Goal: Communication & Community: Connect with others

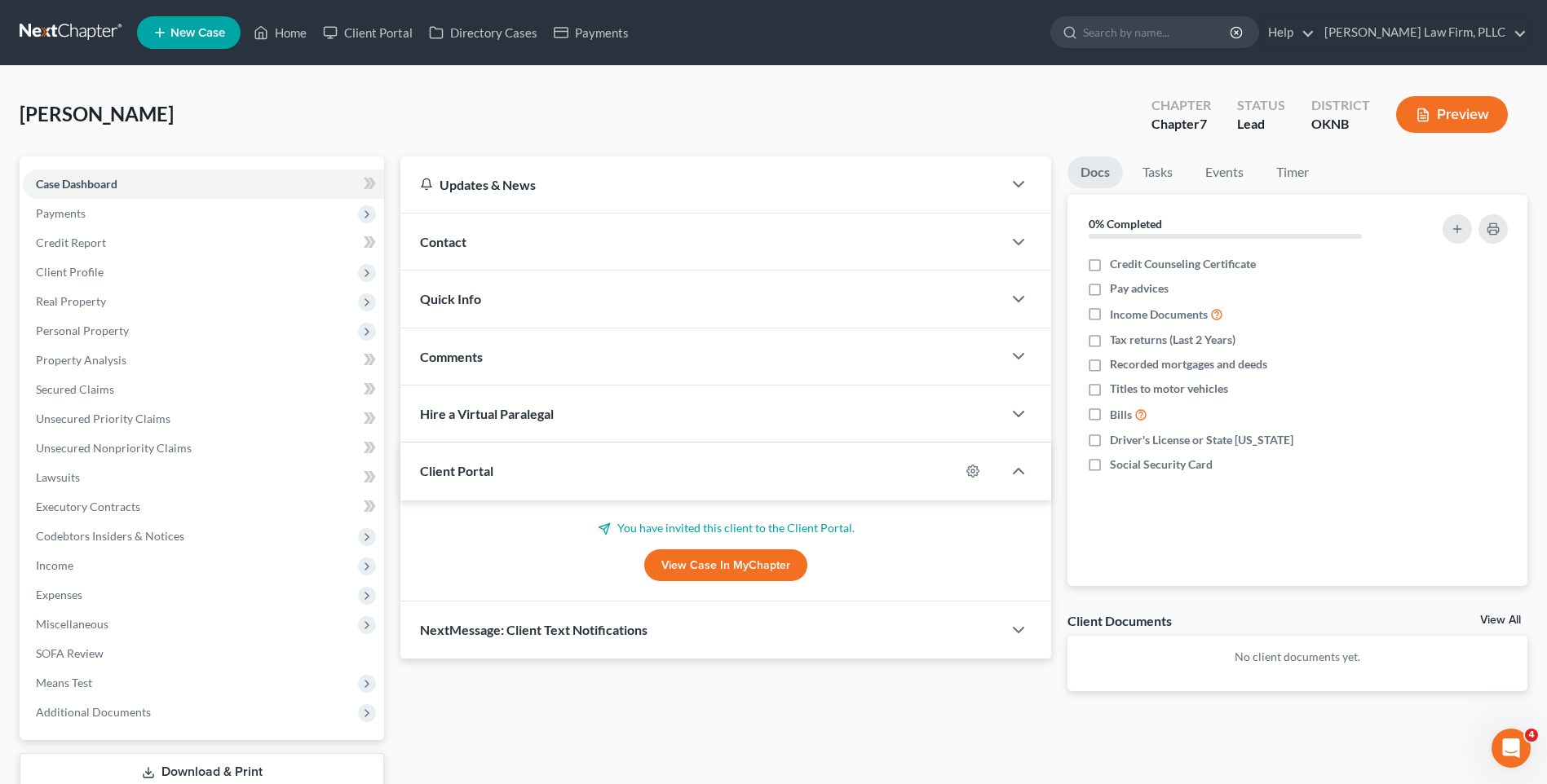
click at [61, 22] on link at bounding box center [72, 32] width 104 height 30
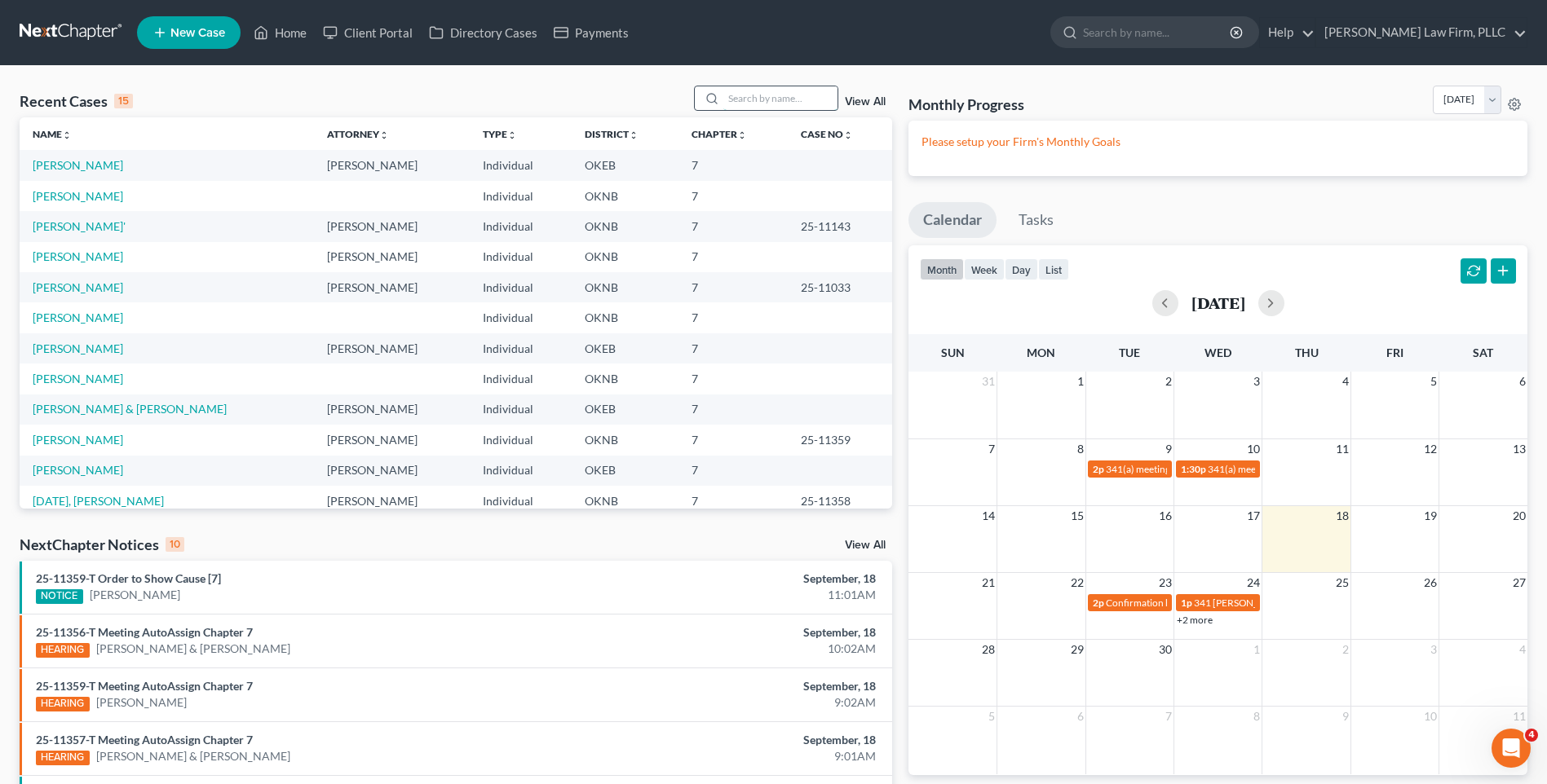
click at [758, 104] on input "search" at bounding box center [780, 98] width 114 height 23
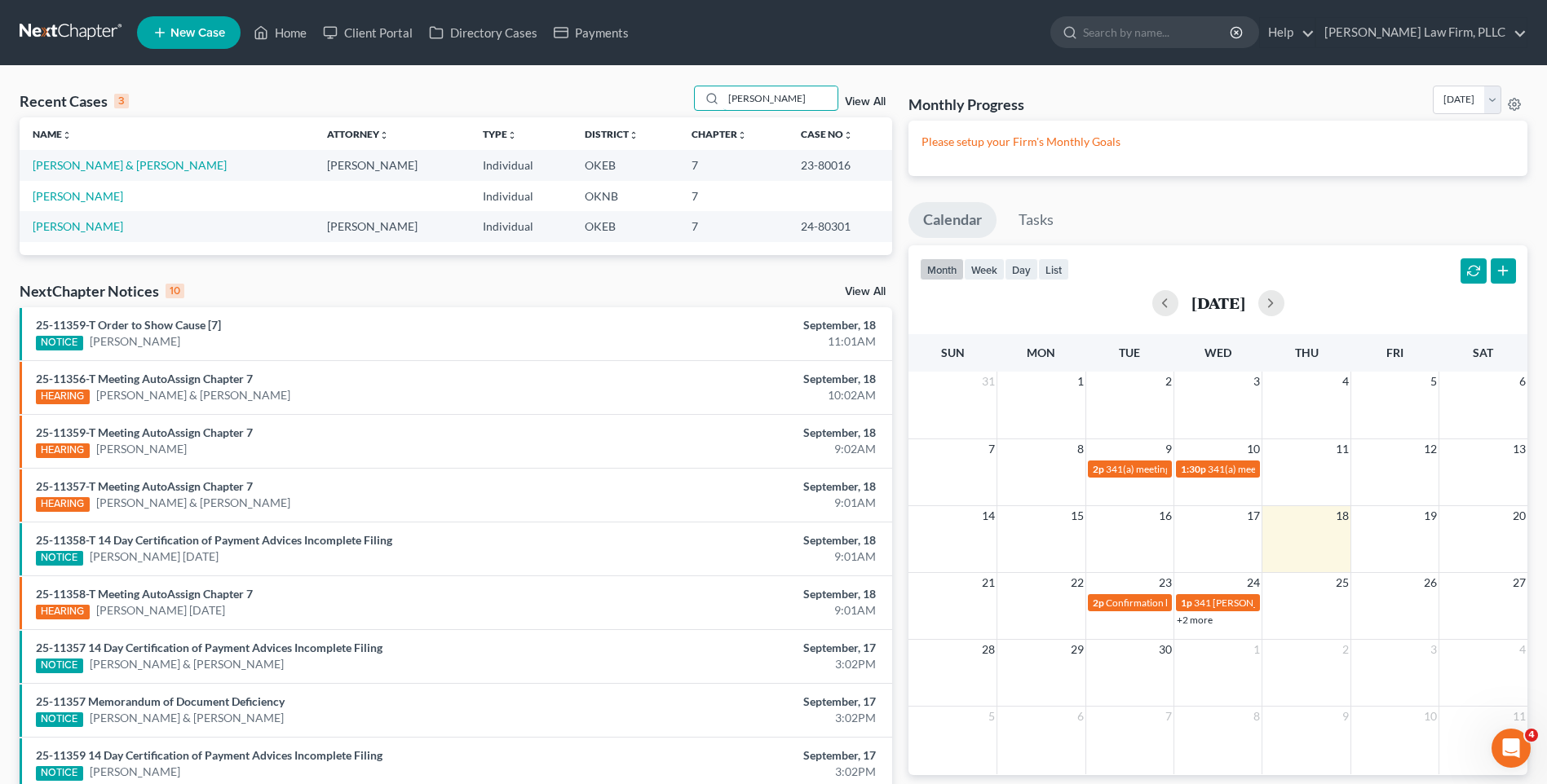
type input "[PERSON_NAME]"
click at [314, 198] on td at bounding box center [392, 196] width 156 height 31
click at [120, 199] on td "[PERSON_NAME]" at bounding box center [167, 196] width 294 height 31
click at [102, 200] on link "[PERSON_NAME]" at bounding box center [77, 195] width 91 height 14
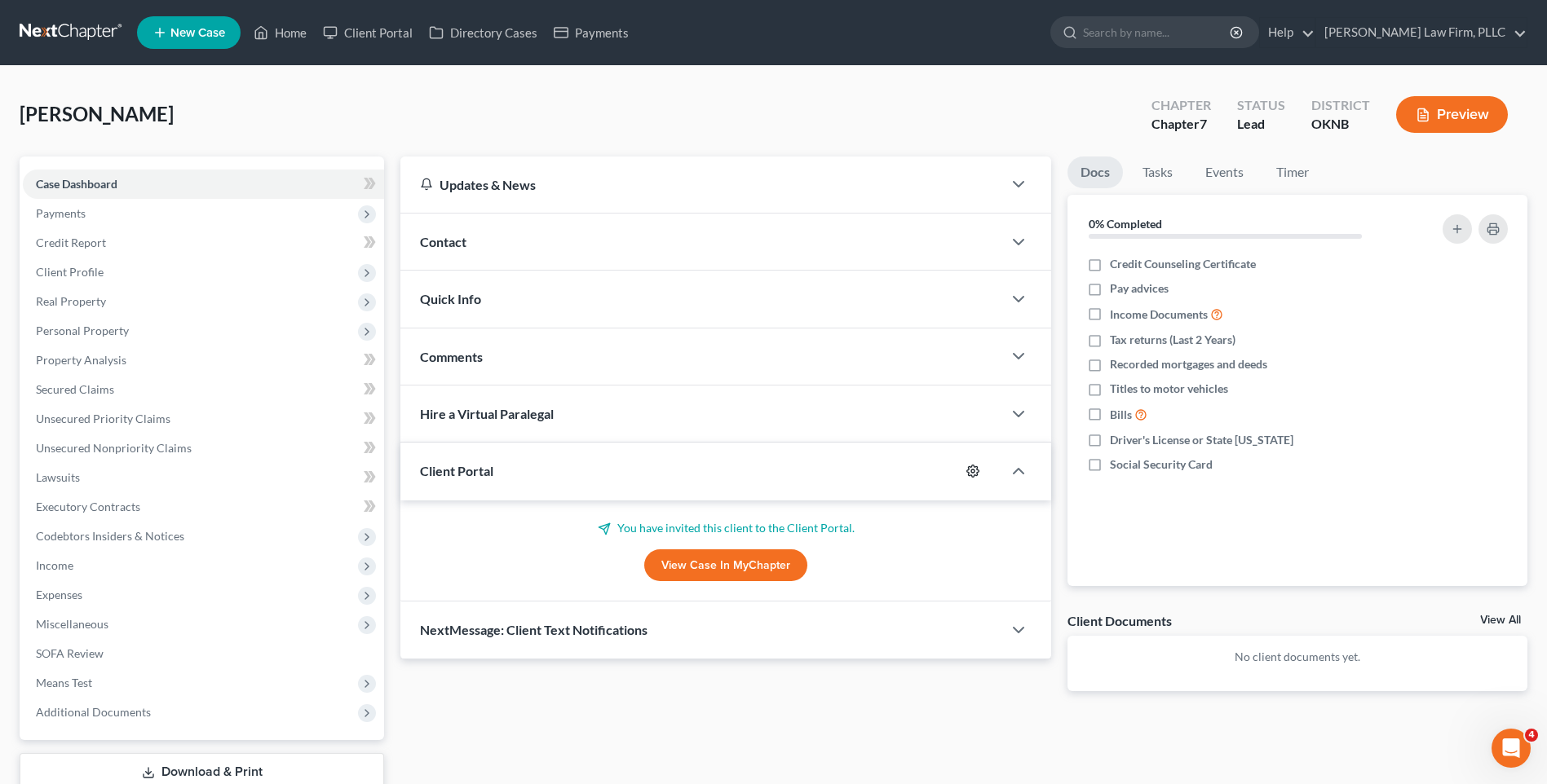
click at [970, 472] on icon "button" at bounding box center [973, 471] width 13 height 13
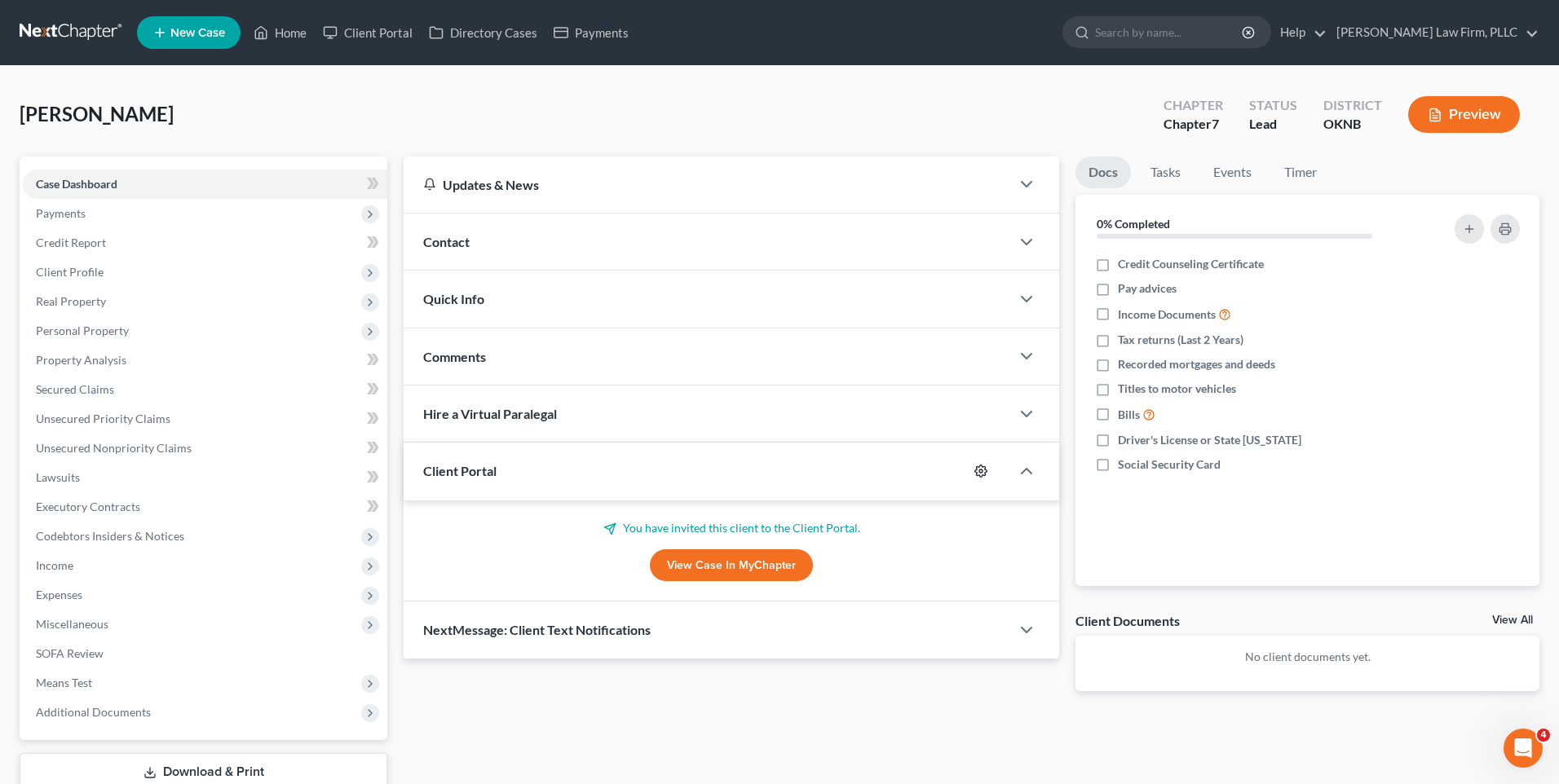
select select "0"
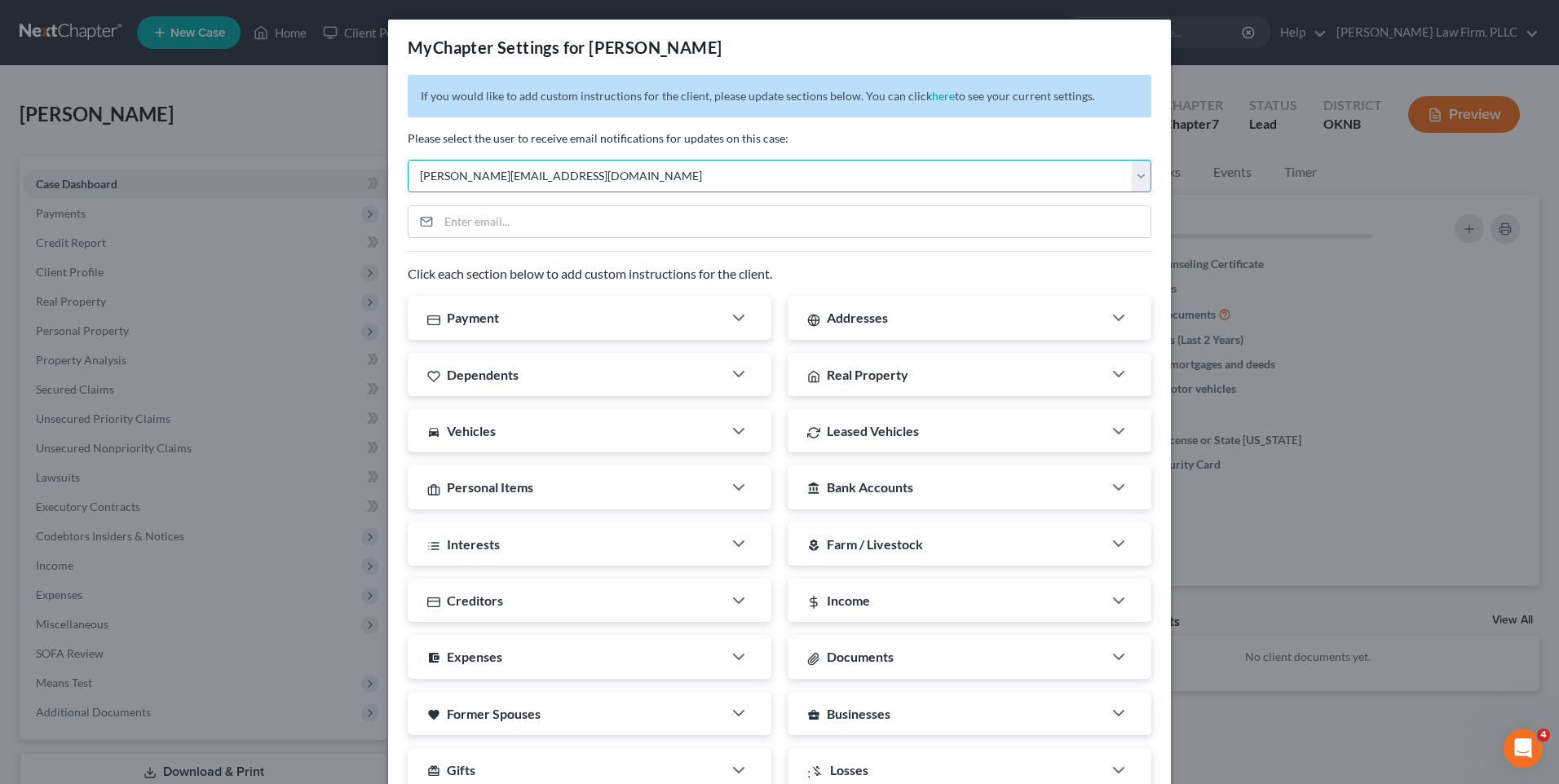
click at [626, 173] on select "Select [PERSON_NAME][EMAIL_ADDRESS][DOMAIN_NAME] [EMAIL_ADDRESS][DOMAIN_NAME] […" at bounding box center [780, 176] width 743 height 32
click at [901, 132] on p "Please select the user to receive email notifications for updates on this case:" at bounding box center [780, 139] width 743 height 16
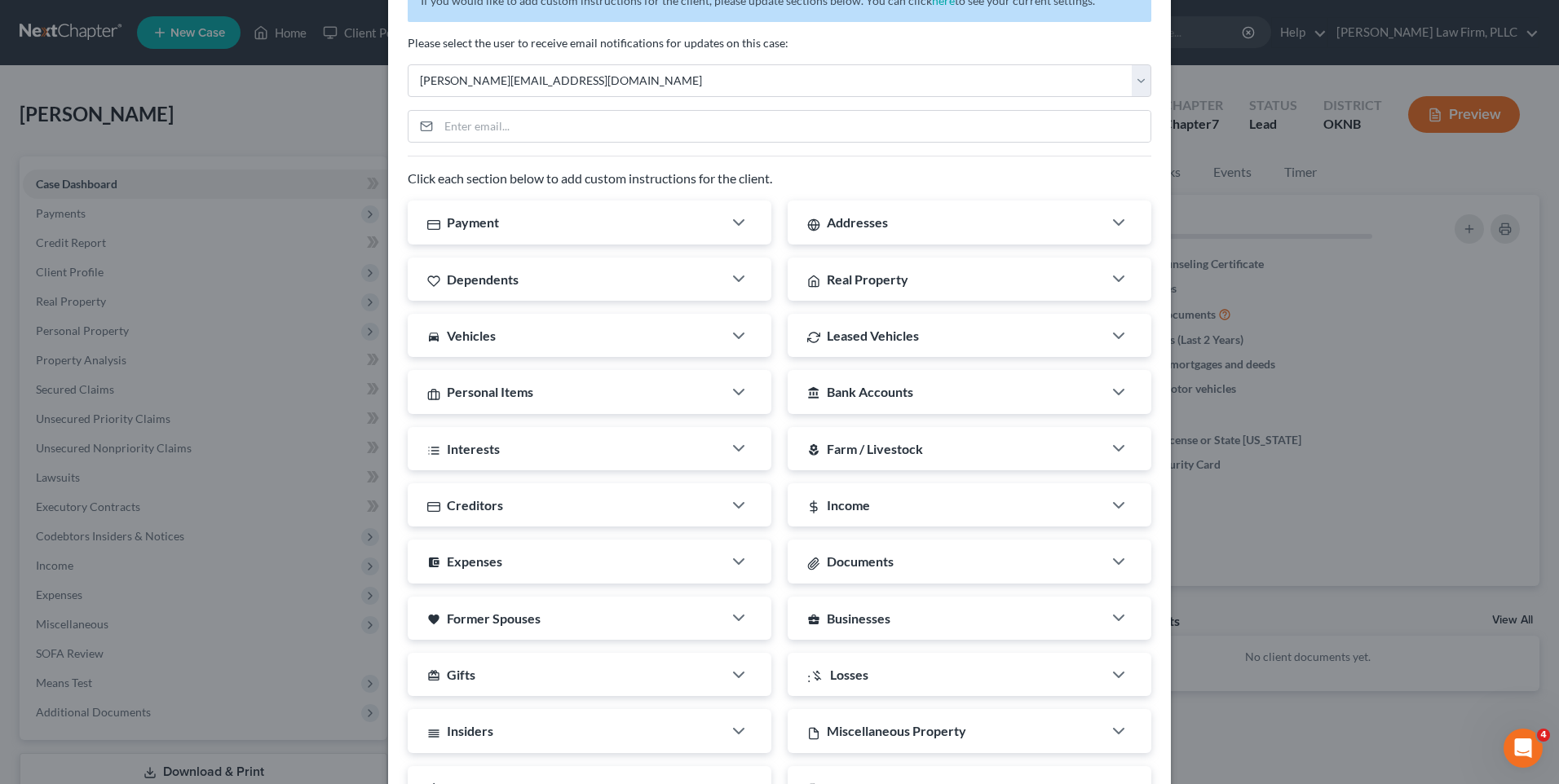
scroll to position [221, 0]
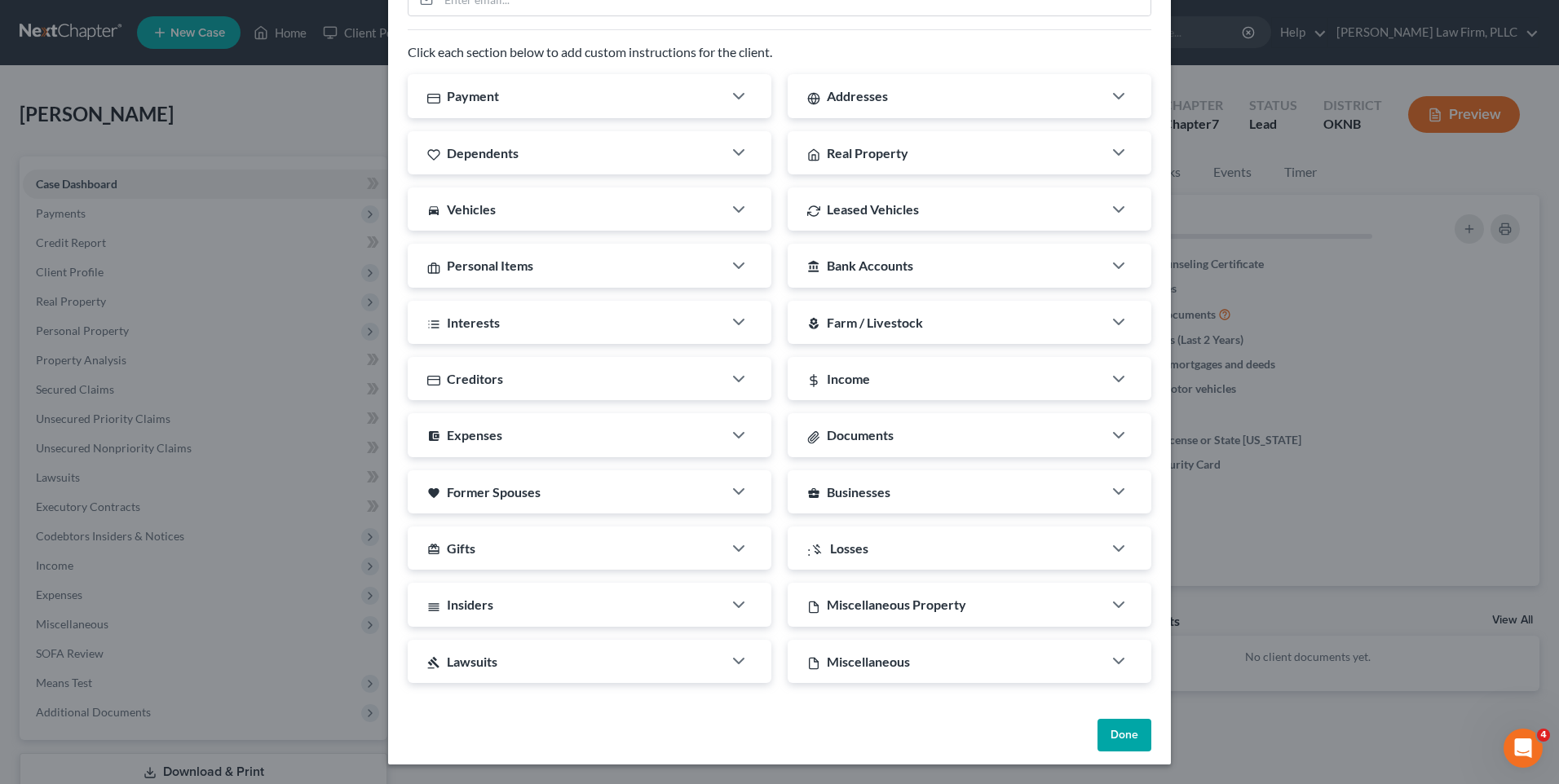
click at [1100, 731] on button "Done" at bounding box center [1124, 735] width 54 height 32
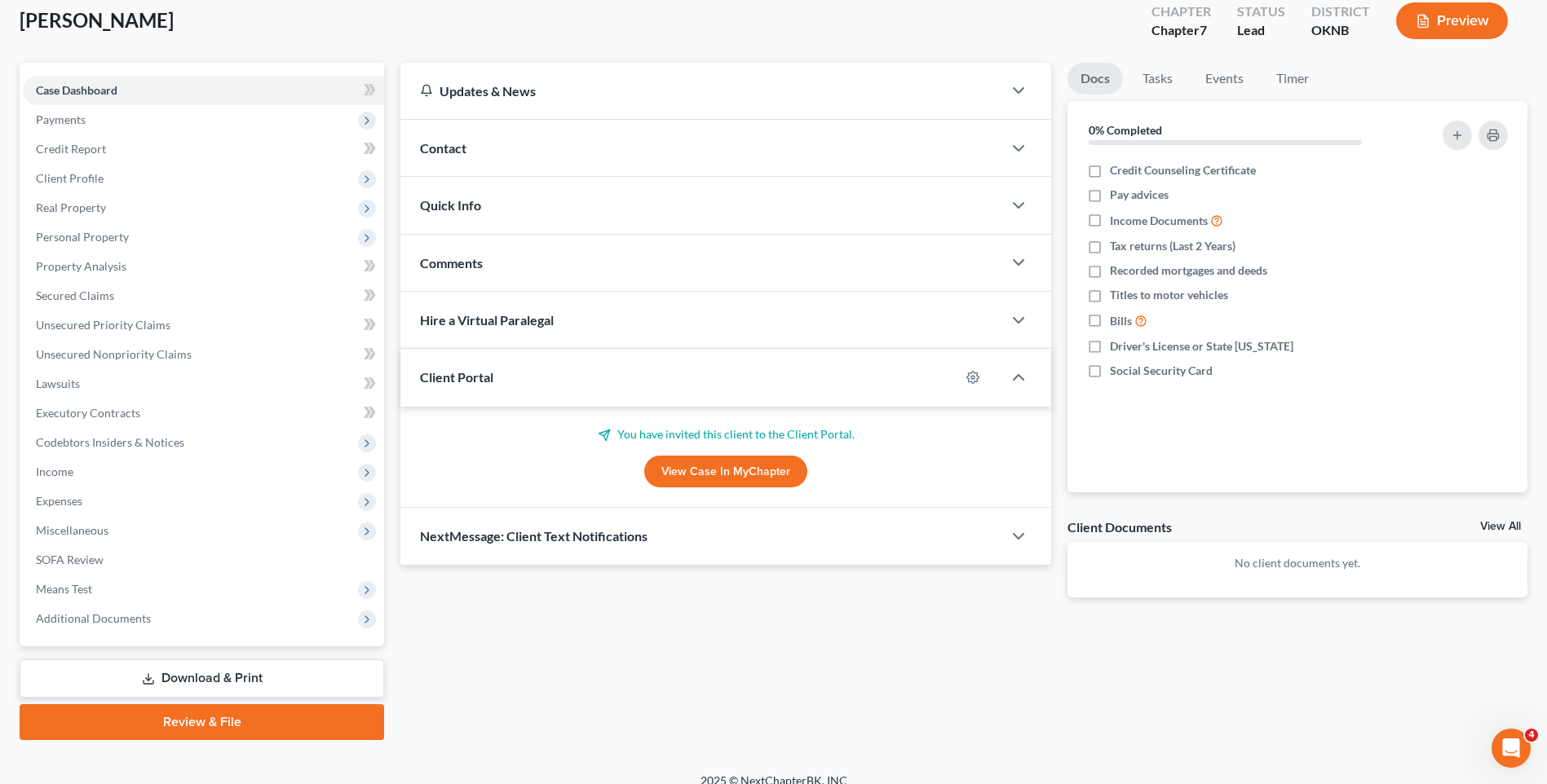
scroll to position [112, 0]
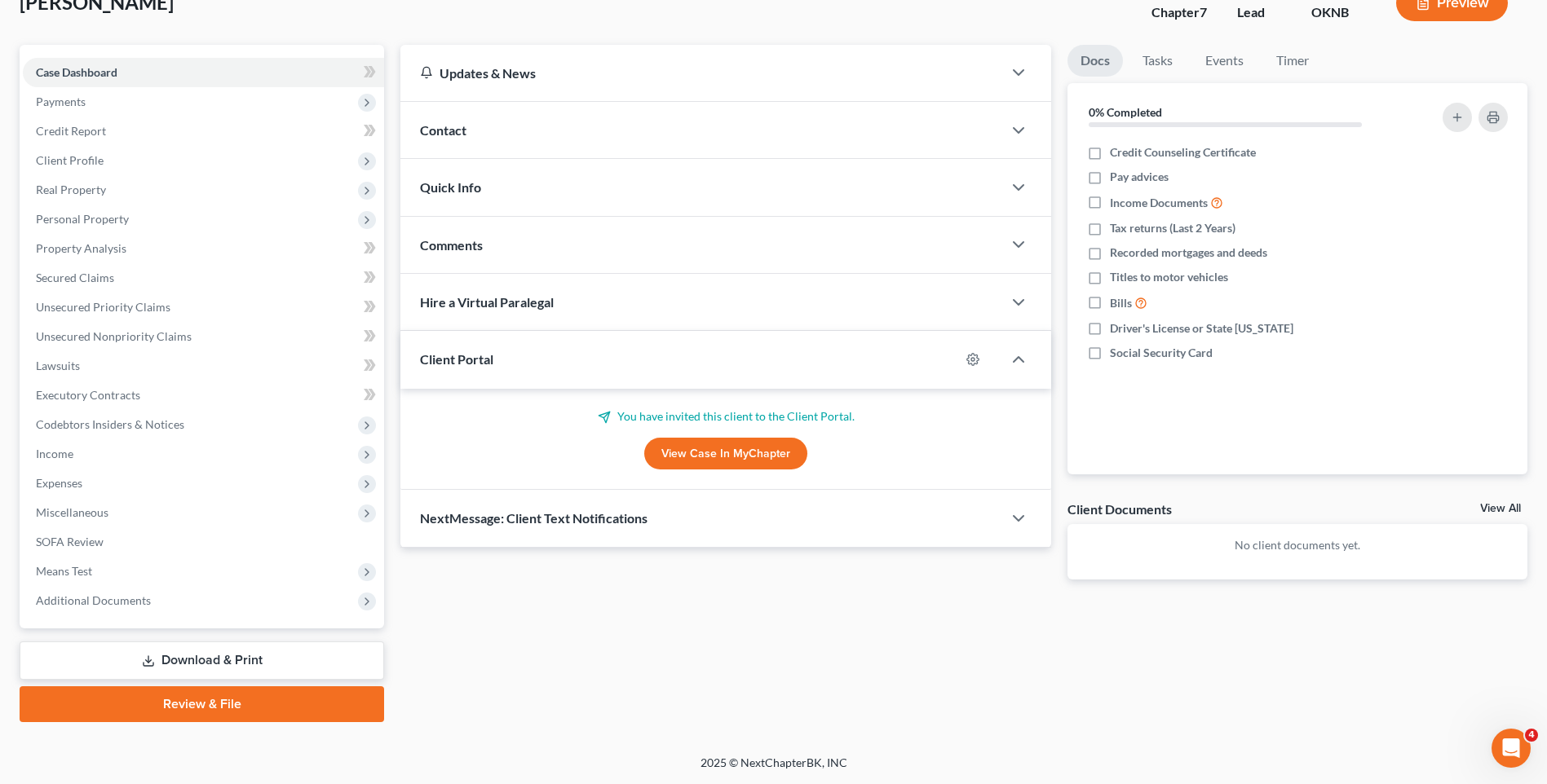
click at [740, 455] on link "View Case in MyChapter" at bounding box center [726, 454] width 163 height 32
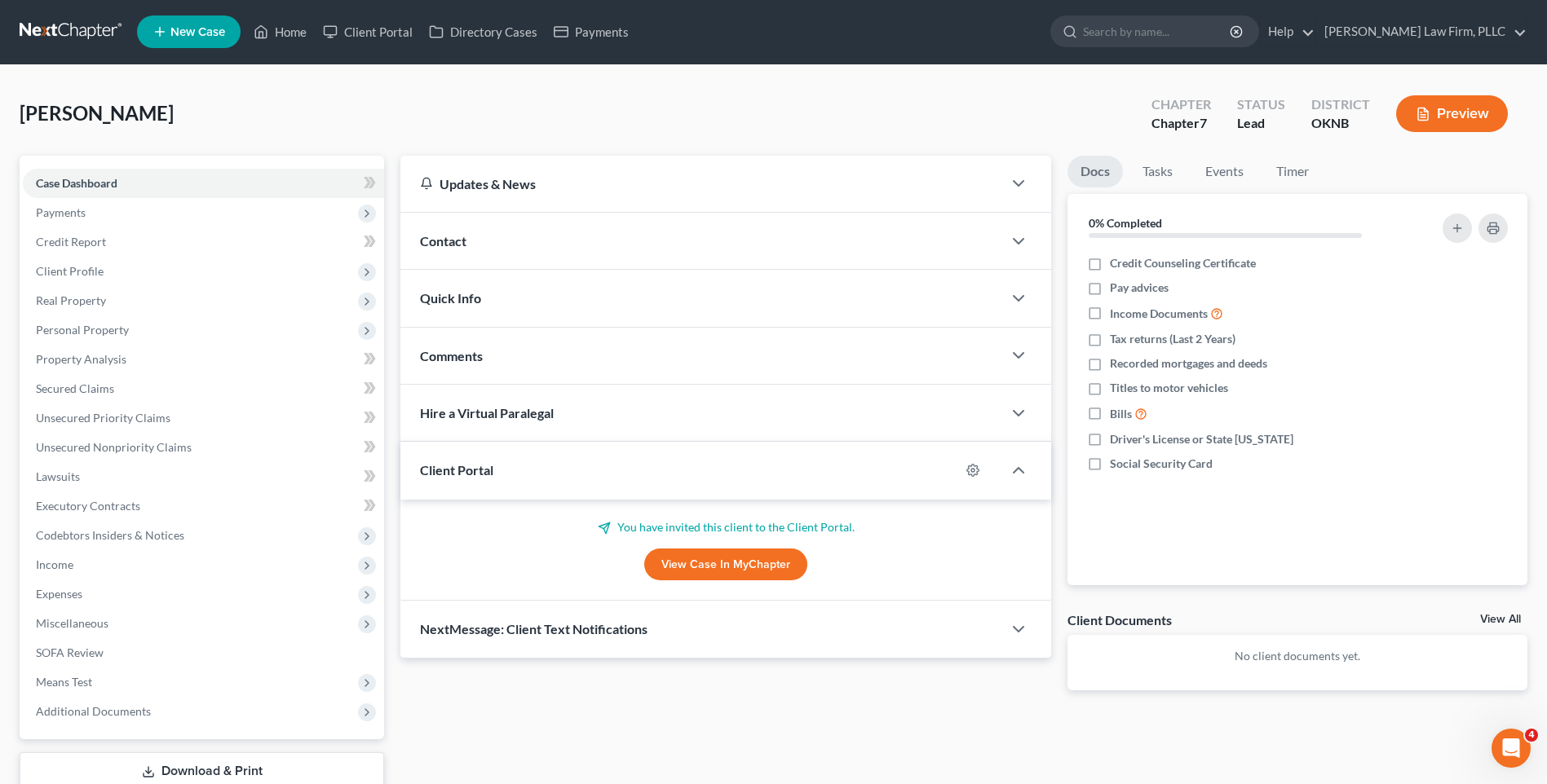
scroll to position [0, 0]
click at [395, 32] on link "Client Portal" at bounding box center [368, 32] width 106 height 30
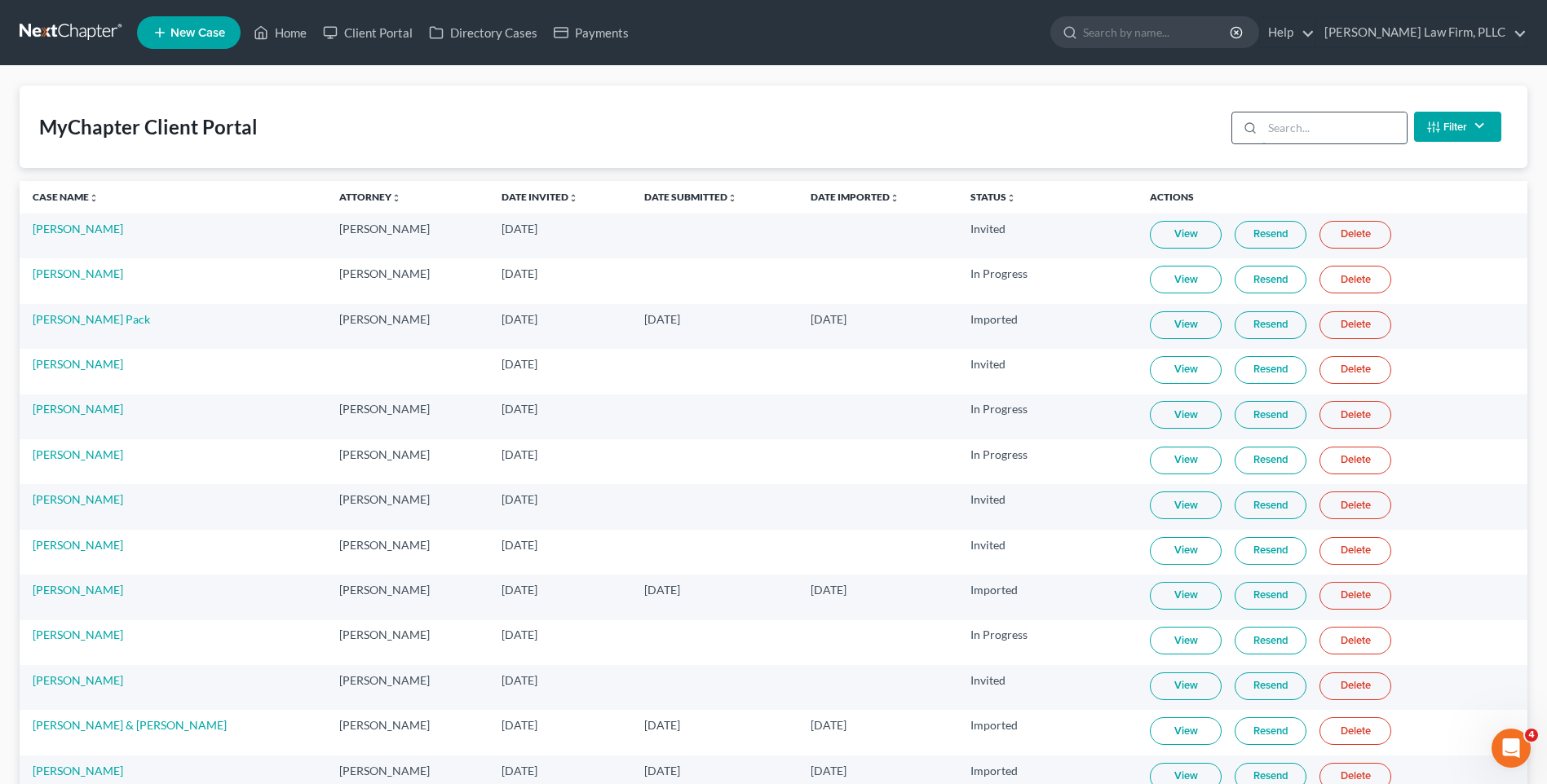
click at [1325, 135] on input "search" at bounding box center [1334, 128] width 144 height 31
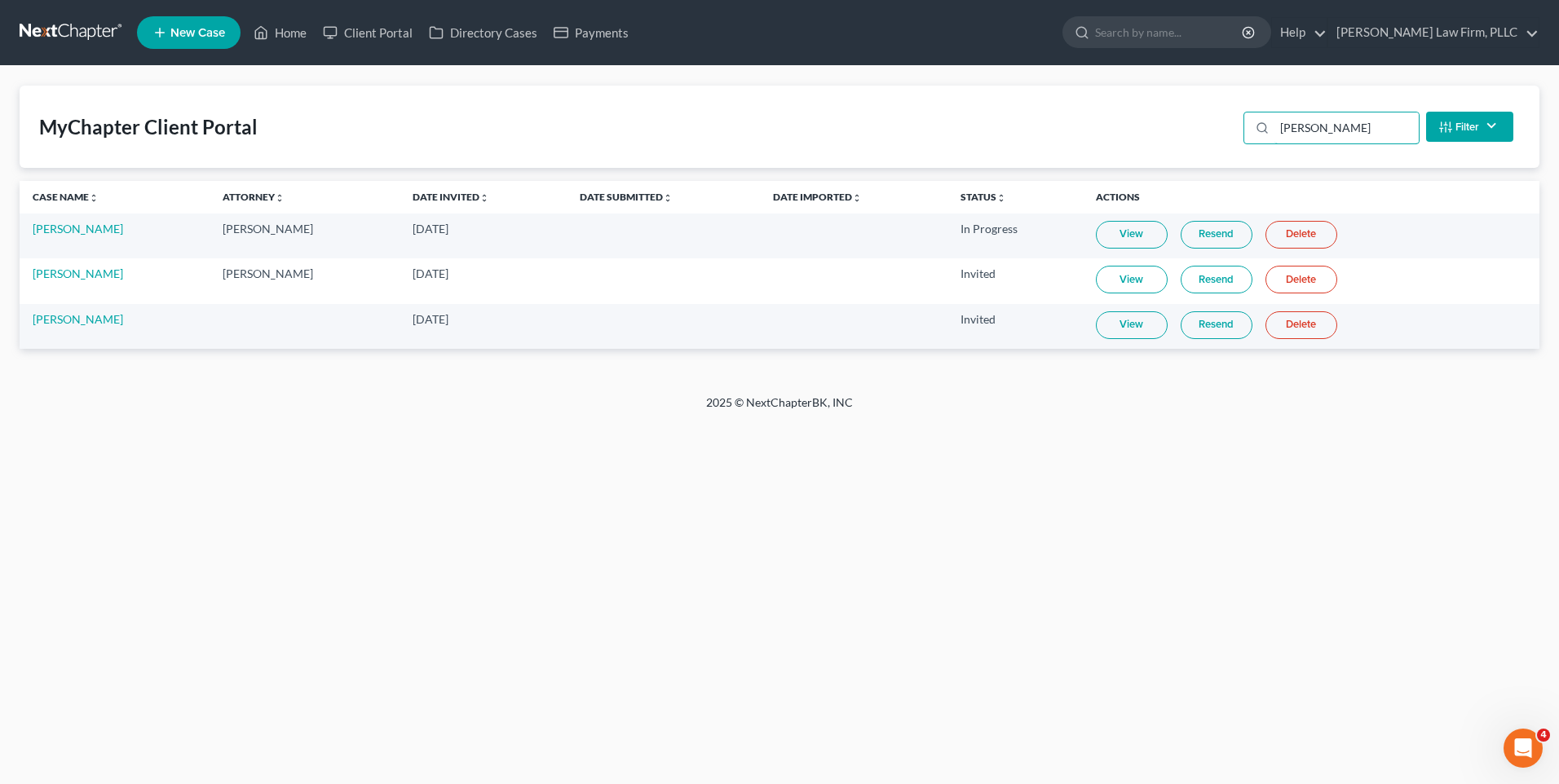
type input "[PERSON_NAME]"
click at [1283, 327] on link "Delete" at bounding box center [1302, 325] width 72 height 28
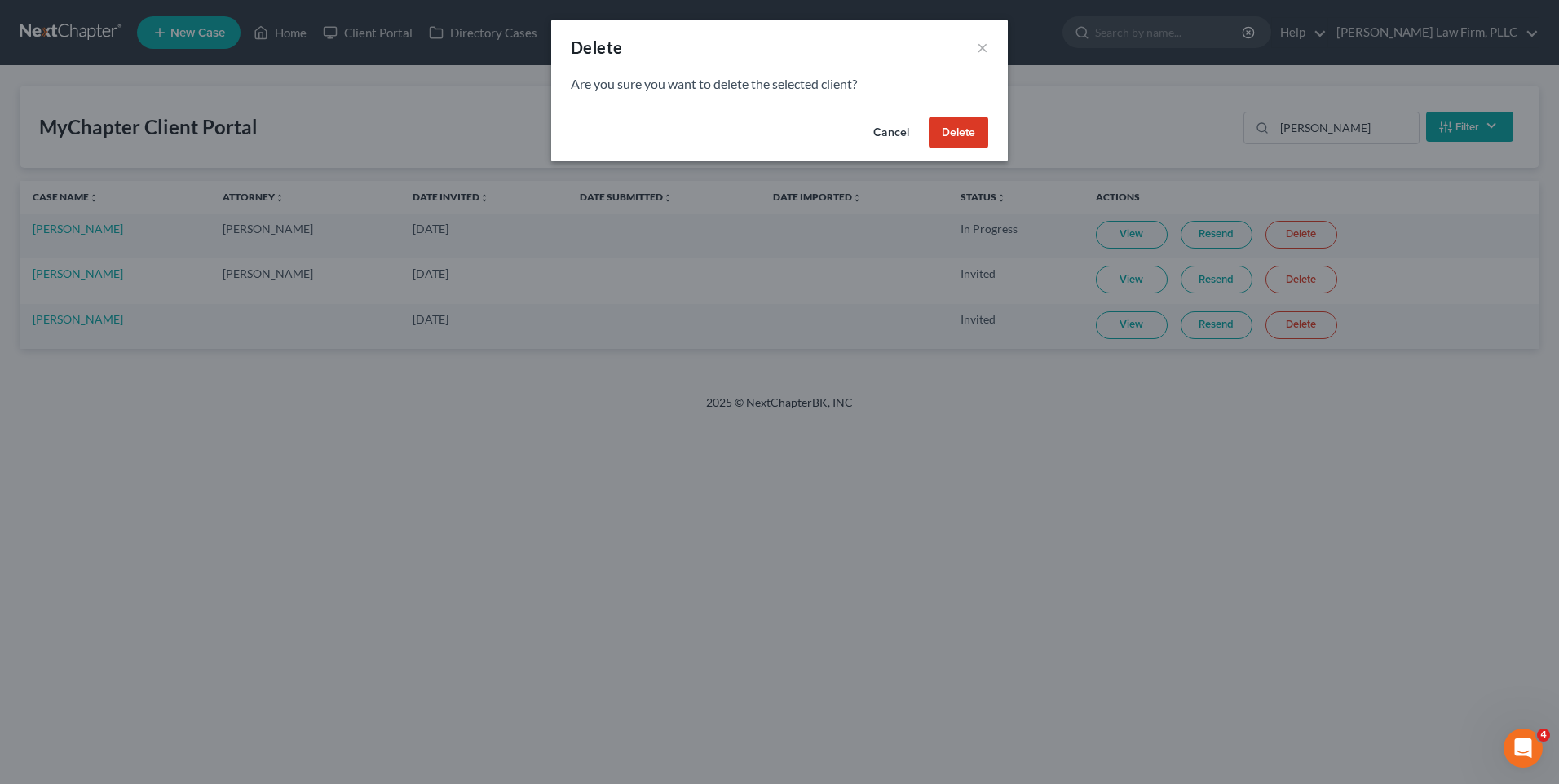
click at [973, 133] on button "Delete" at bounding box center [959, 133] width 59 height 32
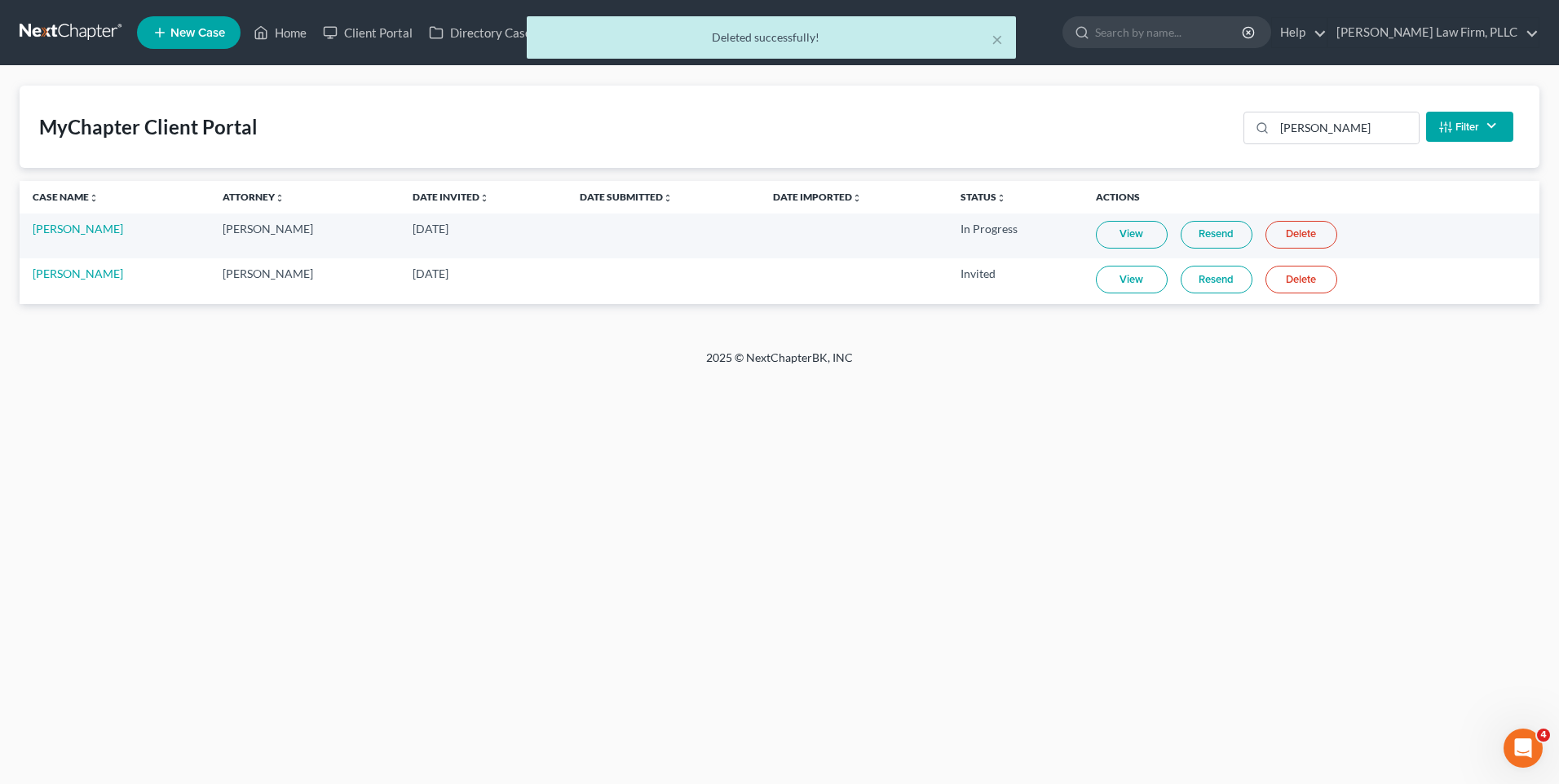
click at [76, 31] on div "× Deleted successfully!" at bounding box center [771, 41] width 1559 height 50
click at [75, 24] on div "× Deleted successfully!" at bounding box center [771, 41] width 1559 height 50
click at [992, 42] on button "×" at bounding box center [997, 40] width 12 height 20
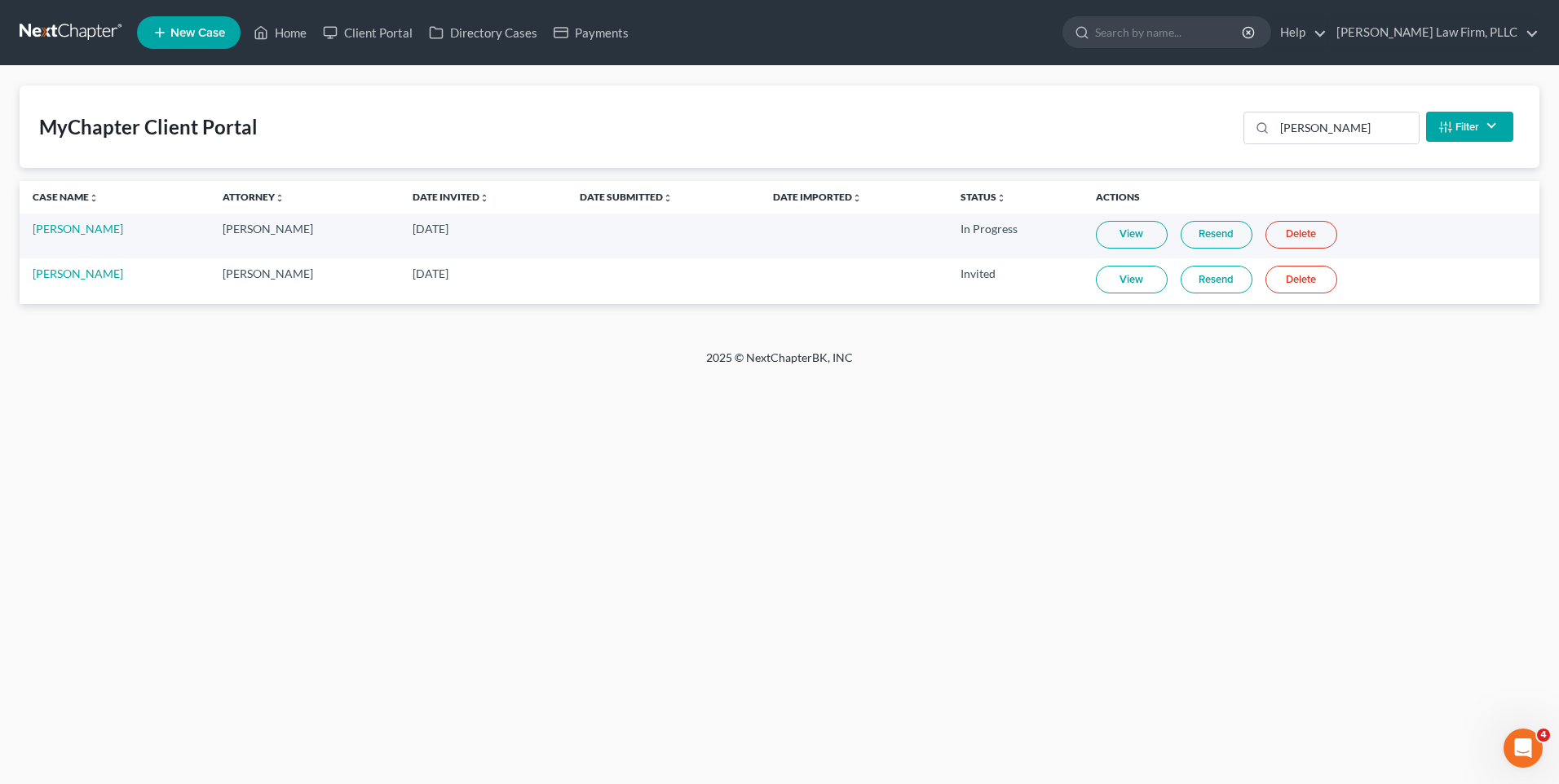
click at [98, 31] on link at bounding box center [72, 32] width 104 height 30
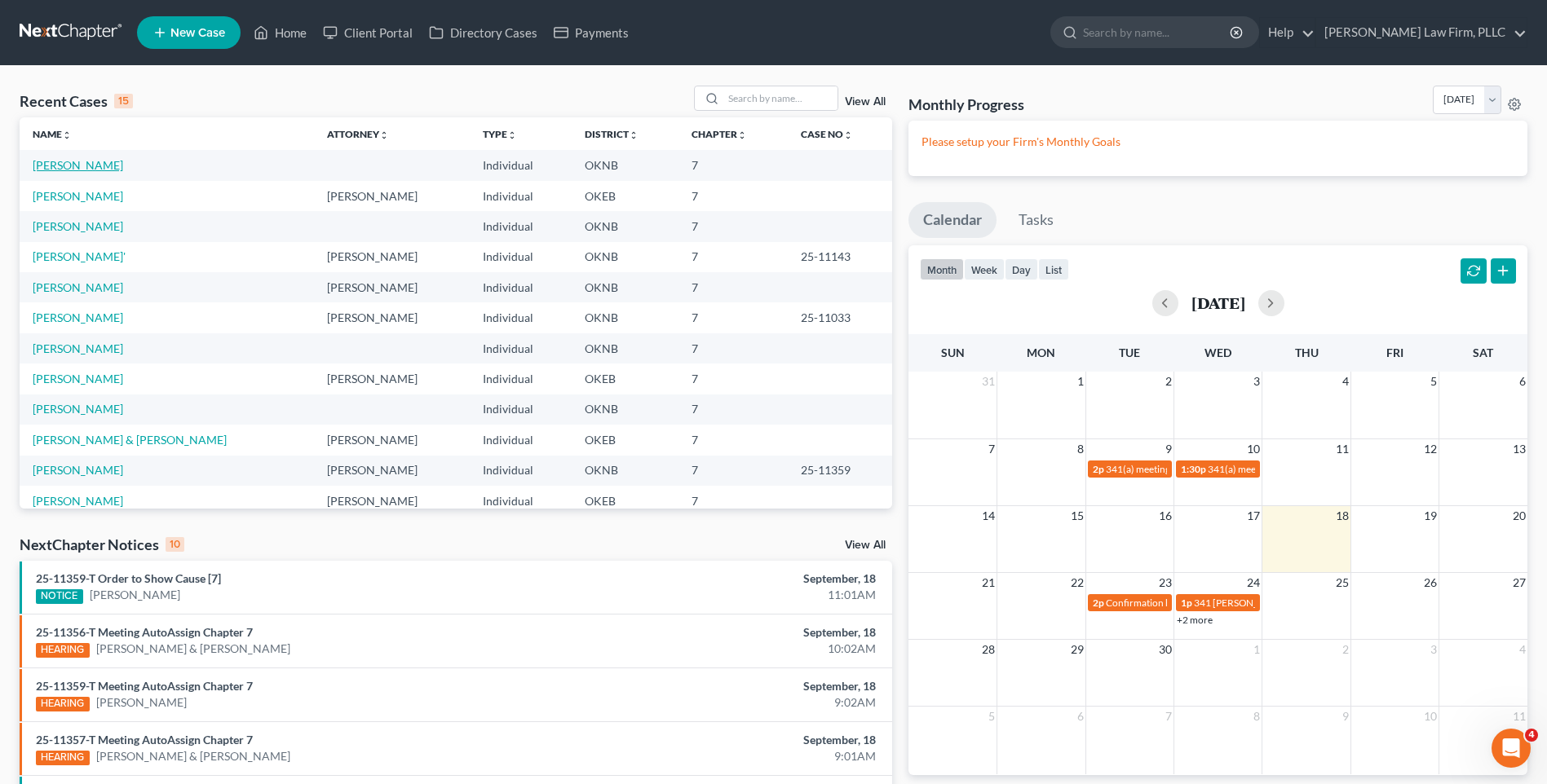
click at [77, 168] on link "[PERSON_NAME]" at bounding box center [77, 165] width 91 height 14
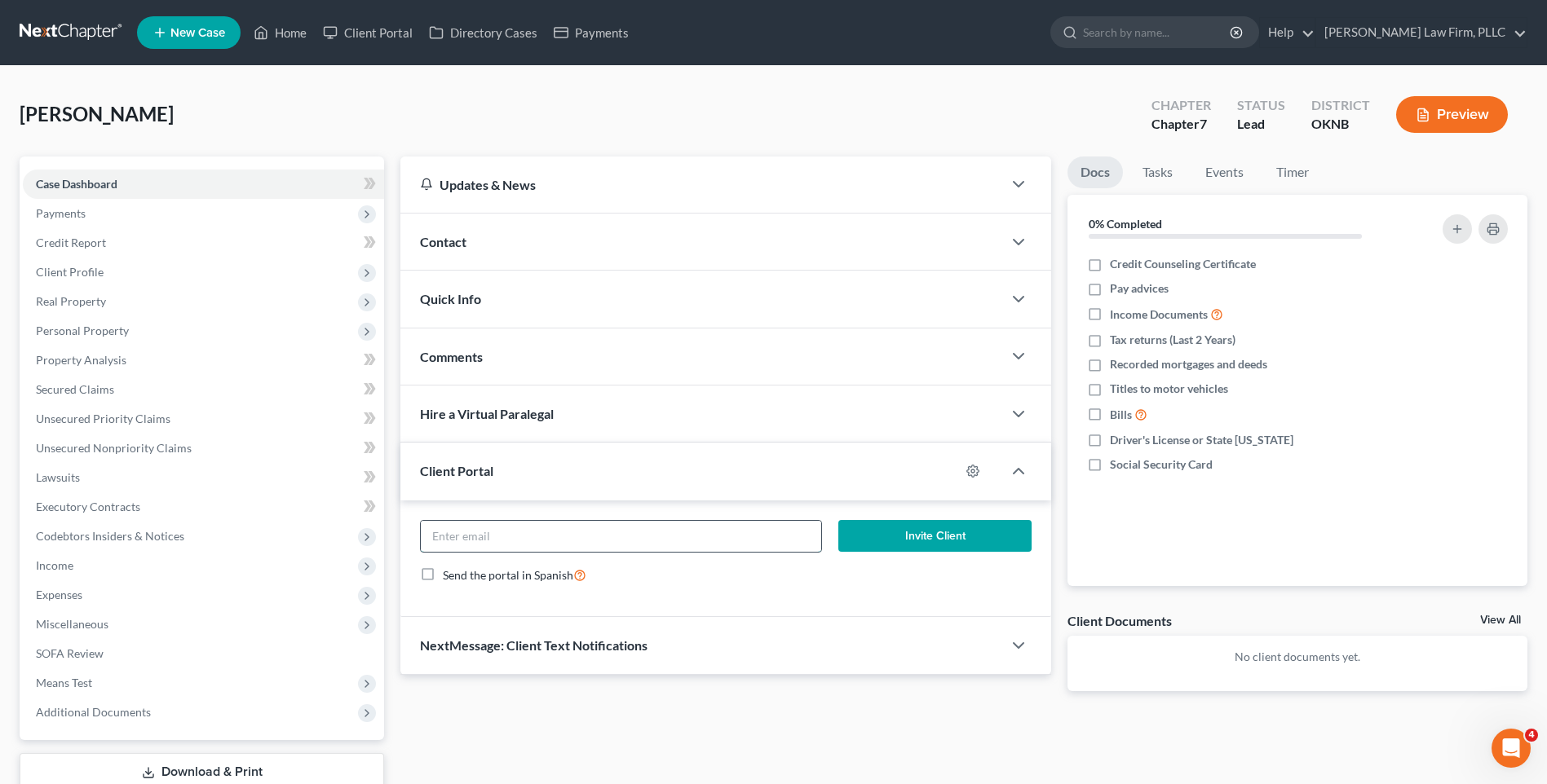
click at [638, 532] on input "email" at bounding box center [620, 536] width 401 height 31
paste input "bigtjohnson1988@gmail.com"
type input "bigtjohnson1988@gmail.com"
click at [728, 573] on div "Send the portal in Spanish" at bounding box center [726, 575] width 611 height 19
click at [909, 544] on button "Invite Client" at bounding box center [935, 536] width 194 height 32
